Goal: Information Seeking & Learning: Check status

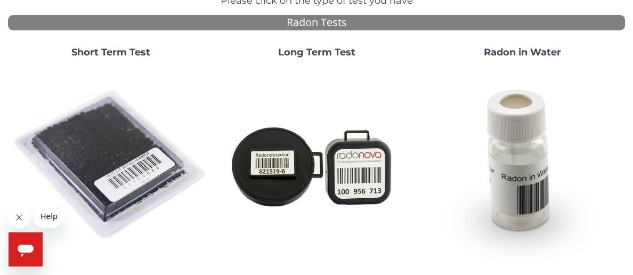
scroll to position [128, 0]
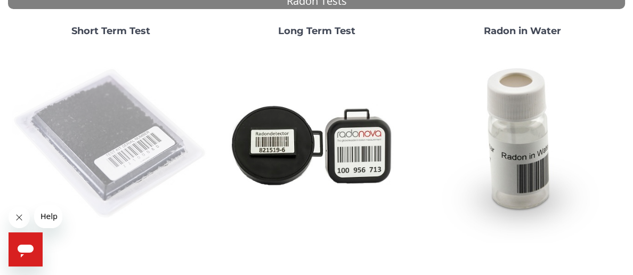
click at [129, 126] on img at bounding box center [110, 143] width 197 height 197
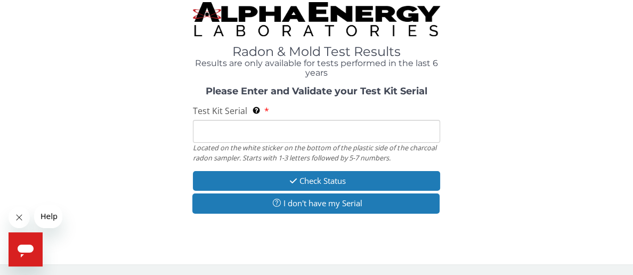
scroll to position [0, 0]
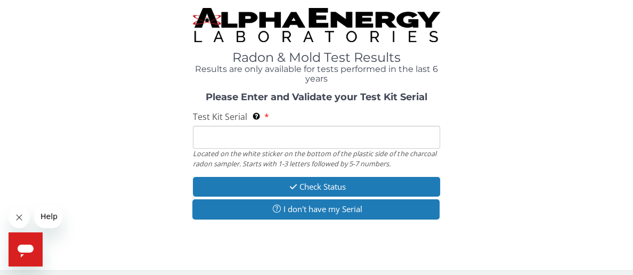
click at [257, 137] on input "Test Kit Serial Located on the white sticker on the bottom of the plastic side …" at bounding box center [316, 137] width 247 height 23
click at [256, 139] on input "Test Kit Serial Located on the white sticker on the bottom of the plastic side …" at bounding box center [316, 137] width 247 height 23
paste input "165244"
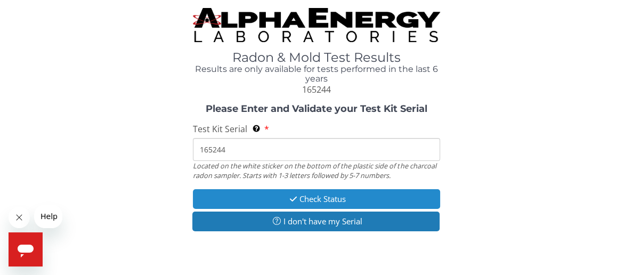
type input "165244"
click at [317, 196] on button "Check Status" at bounding box center [316, 199] width 247 height 20
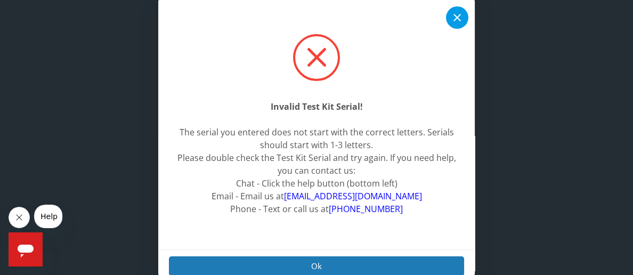
click at [456, 21] on icon at bounding box center [456, 17] width 13 height 13
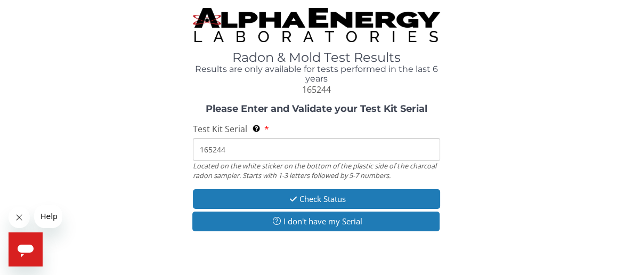
drag, startPoint x: 230, startPoint y: 151, endPoint x: 196, endPoint y: 149, distance: 34.1
click at [196, 149] on input "165244" at bounding box center [316, 149] width 247 height 23
